Goal: Information Seeking & Learning: Learn about a topic

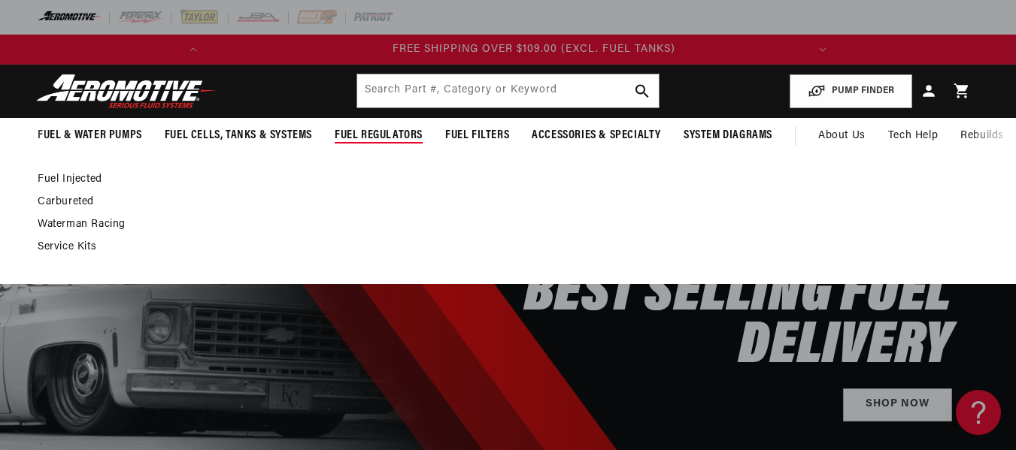
scroll to position [0, 595]
click at [80, 202] on link "Carbureted" at bounding box center [501, 202] width 926 height 14
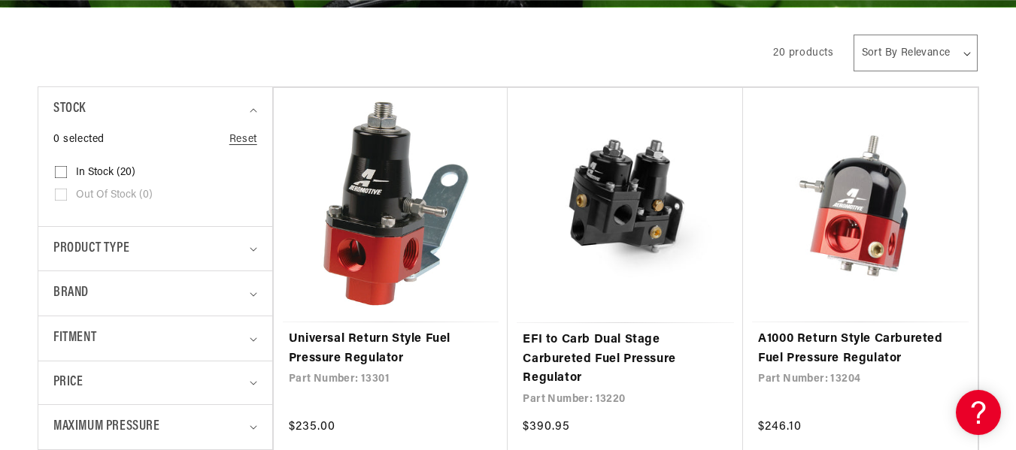
scroll to position [366, 0]
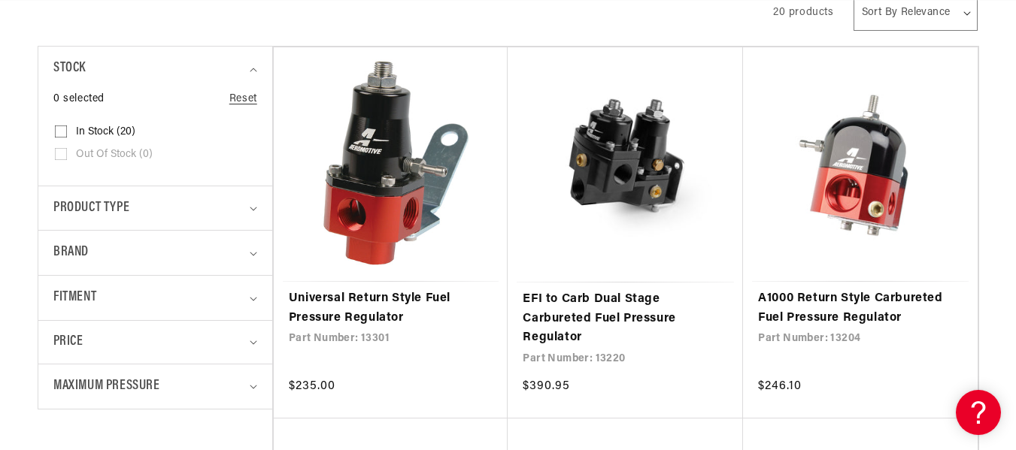
drag, startPoint x: 1020, startPoint y: 43, endPoint x: 1025, endPoint y: 77, distance: 34.9
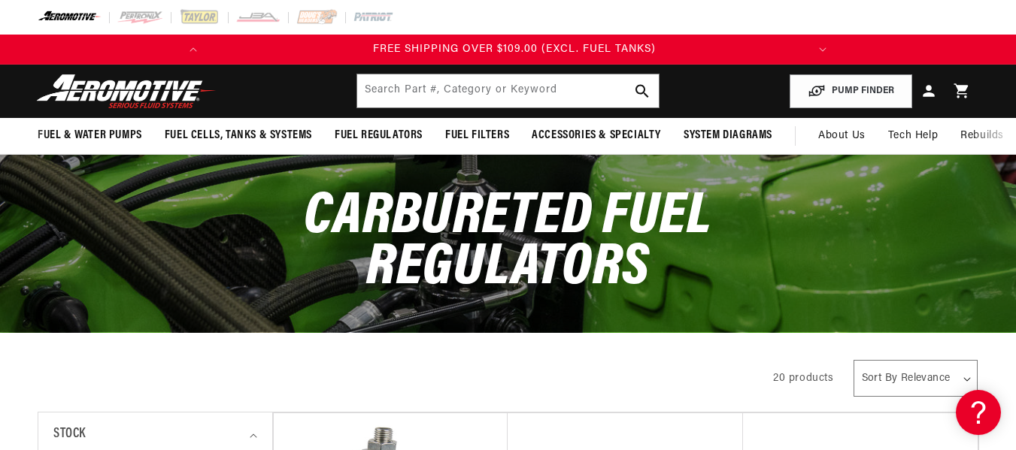
scroll to position [0, 595]
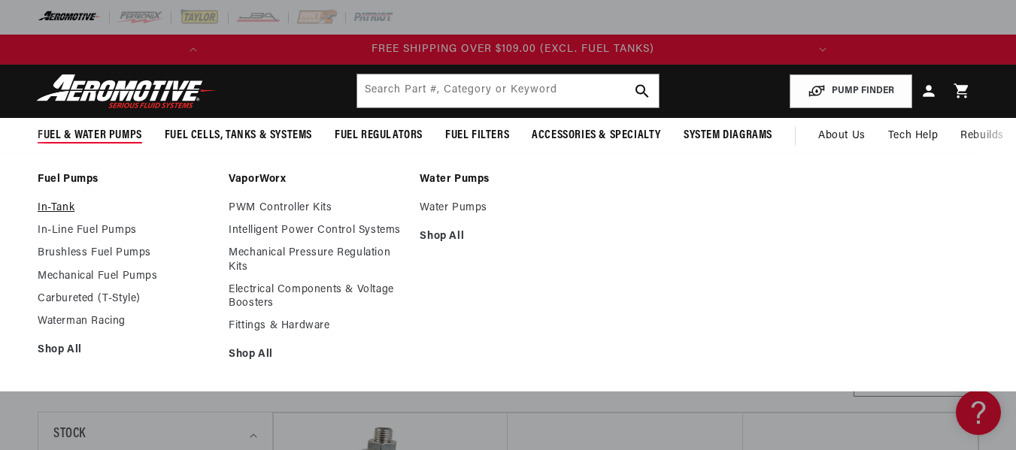
click at [59, 206] on link "In-Tank" at bounding box center [126, 208] width 176 height 14
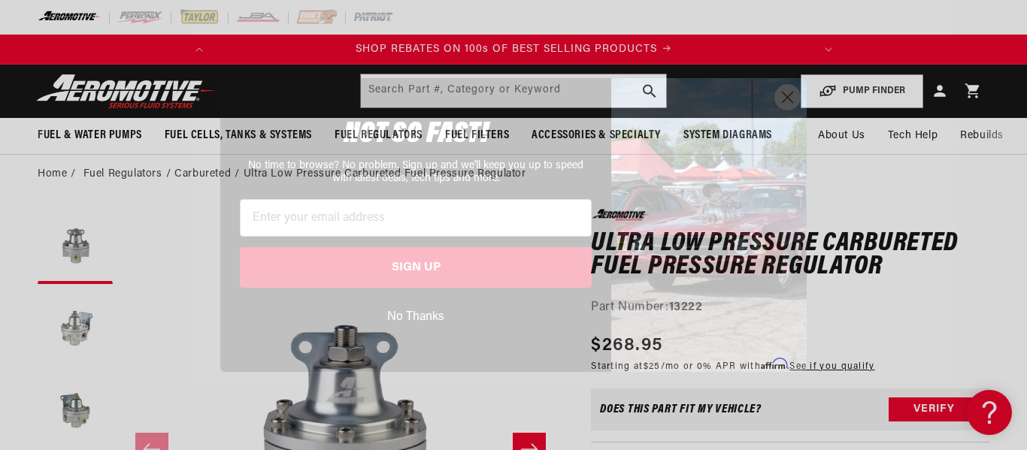
click at [789, 98] on circle "Close dialog" at bounding box center [787, 97] width 25 height 25
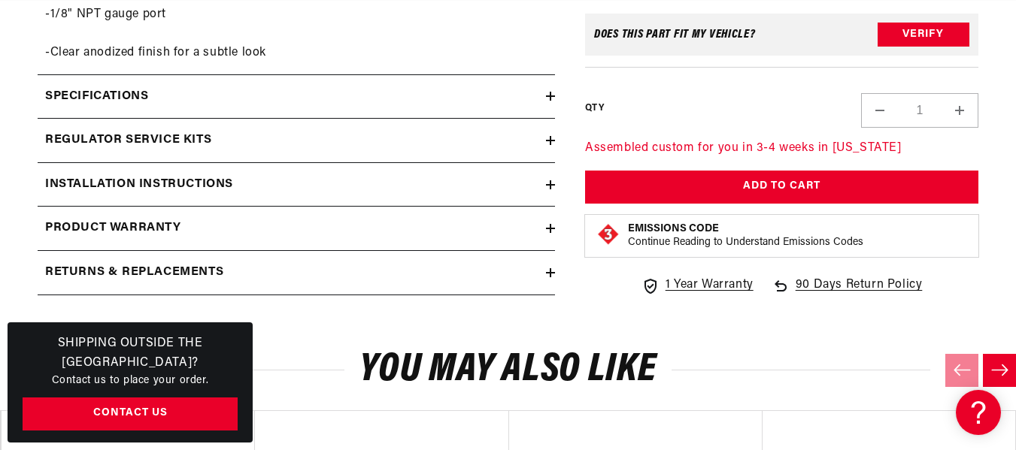
scroll to position [1047, 0]
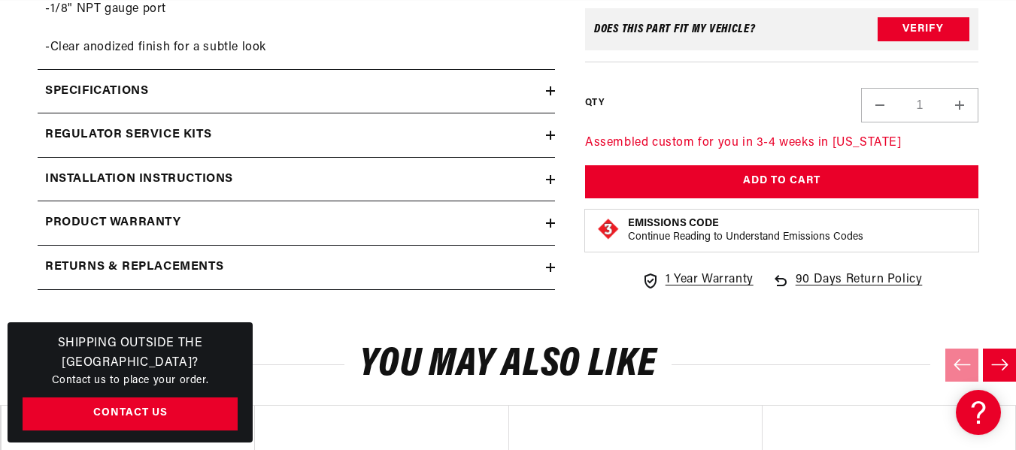
click at [223, 170] on h2 "Installation Instructions" at bounding box center [139, 180] width 188 height 20
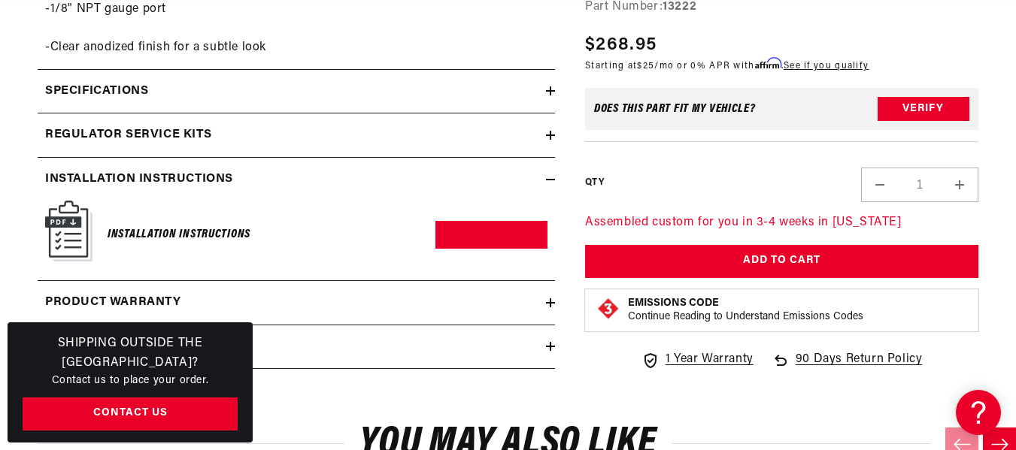
scroll to position [0, 595]
click at [214, 225] on h6 "Installation Instructions" at bounding box center [179, 235] width 143 height 20
click at [74, 218] on img at bounding box center [68, 231] width 47 height 61
click at [479, 221] on link "Download PDF" at bounding box center [491, 235] width 112 height 28
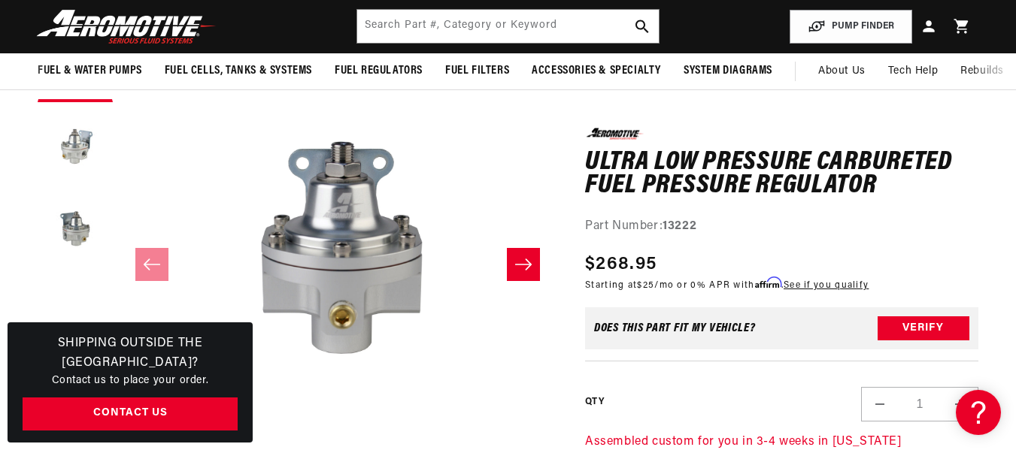
click at [523, 265] on icon "Slide right" at bounding box center [523, 264] width 17 height 11
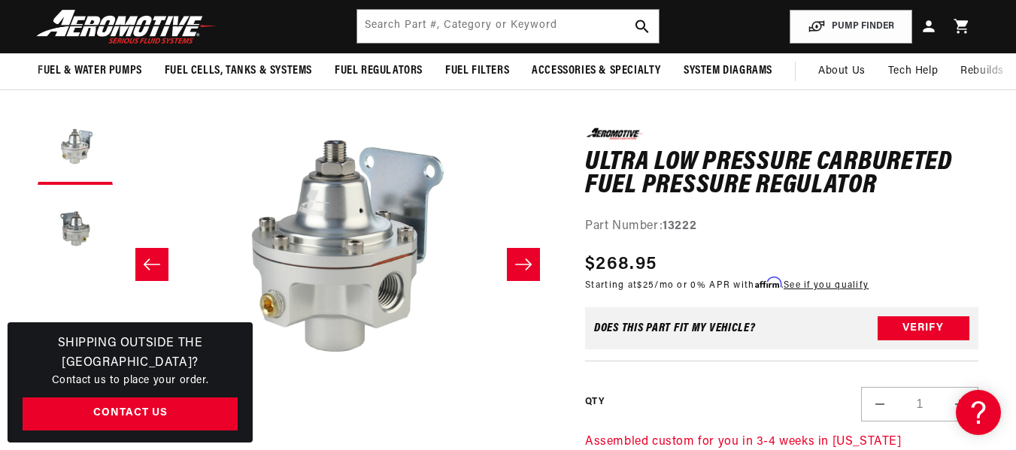
scroll to position [0, 0]
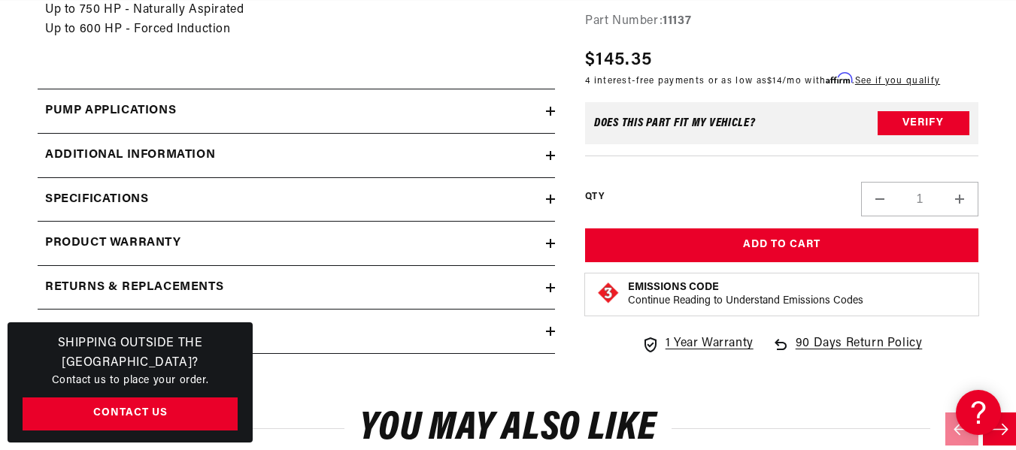
click at [136, 101] on h2 "Pump Applications" at bounding box center [110, 111] width 131 height 20
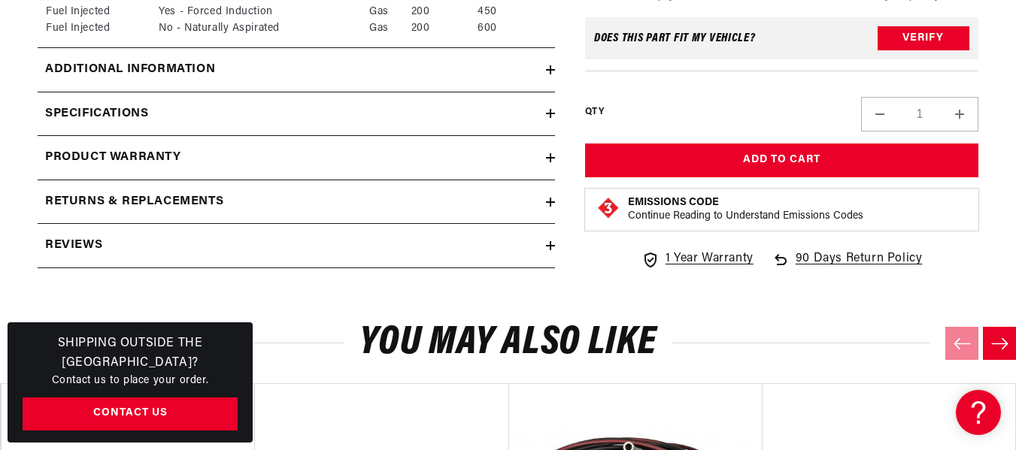
scroll to position [0, 595]
click at [112, 70] on h2 "Additional information" at bounding box center [130, 70] width 170 height 20
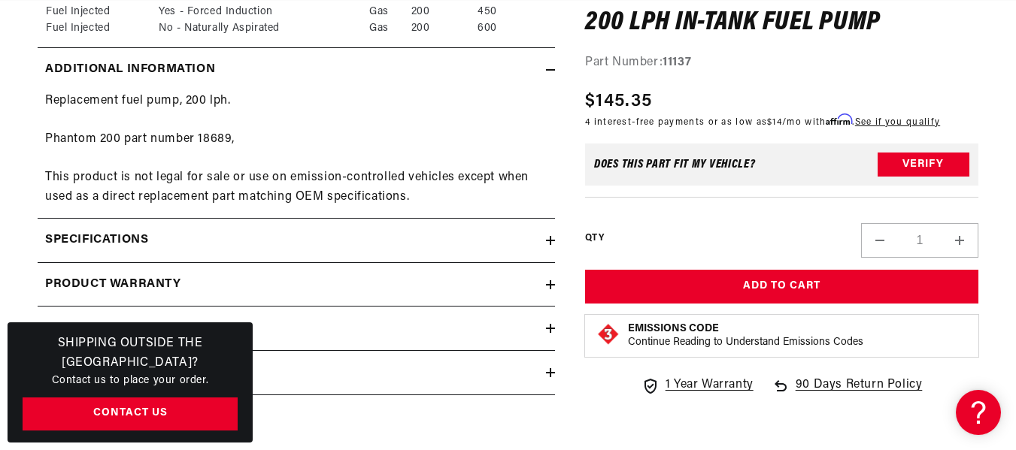
scroll to position [0, 0]
click at [95, 230] on summary "Specifications" at bounding box center [296, 241] width 517 height 44
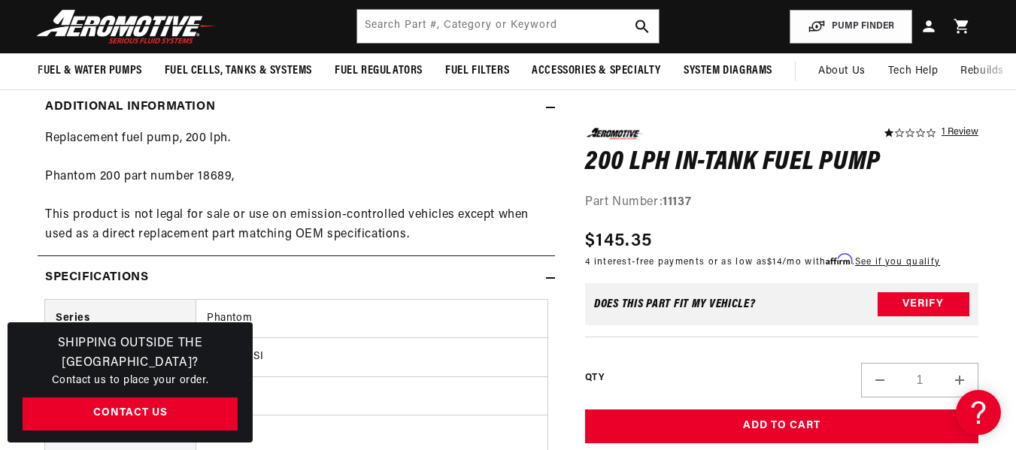
scroll to position [0, 595]
click at [550, 274] on icon at bounding box center [550, 278] width 9 height 9
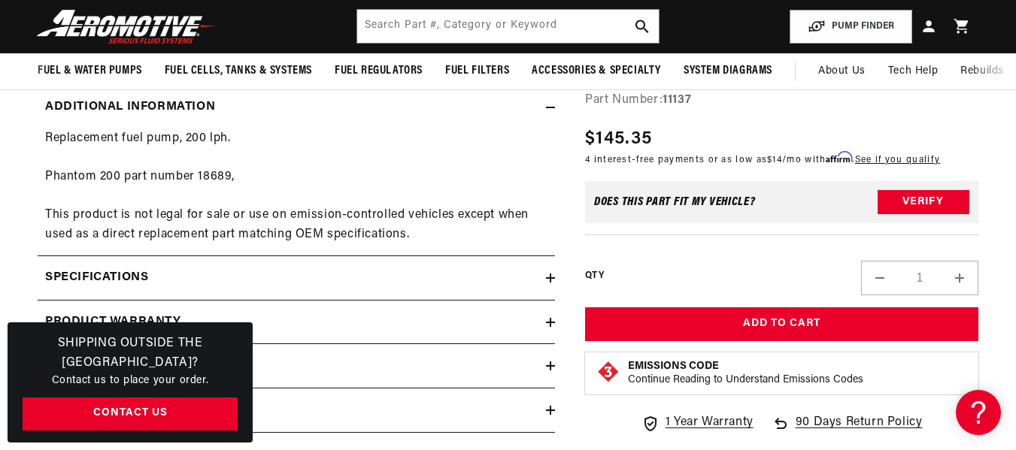
click at [550, 106] on icon at bounding box center [550, 107] width 9 height 9
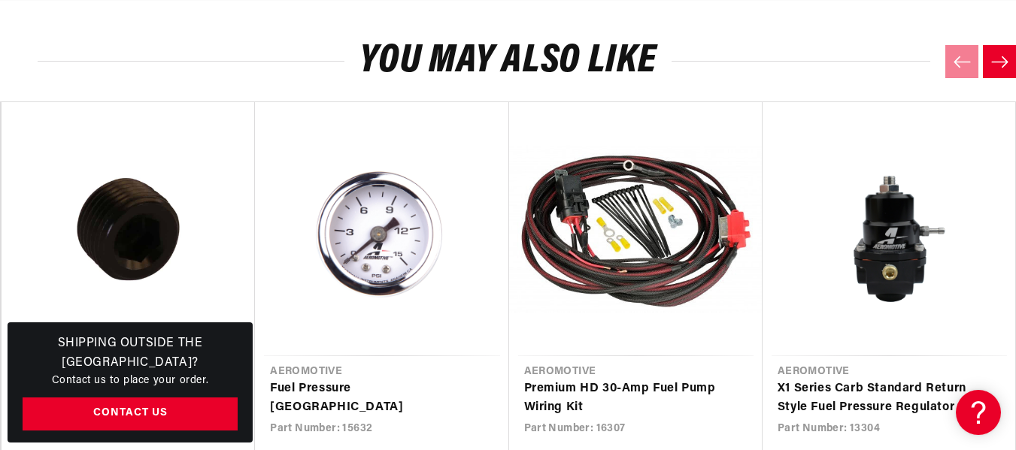
scroll to position [0, 150]
